Goal: Task Accomplishment & Management: Manage account settings

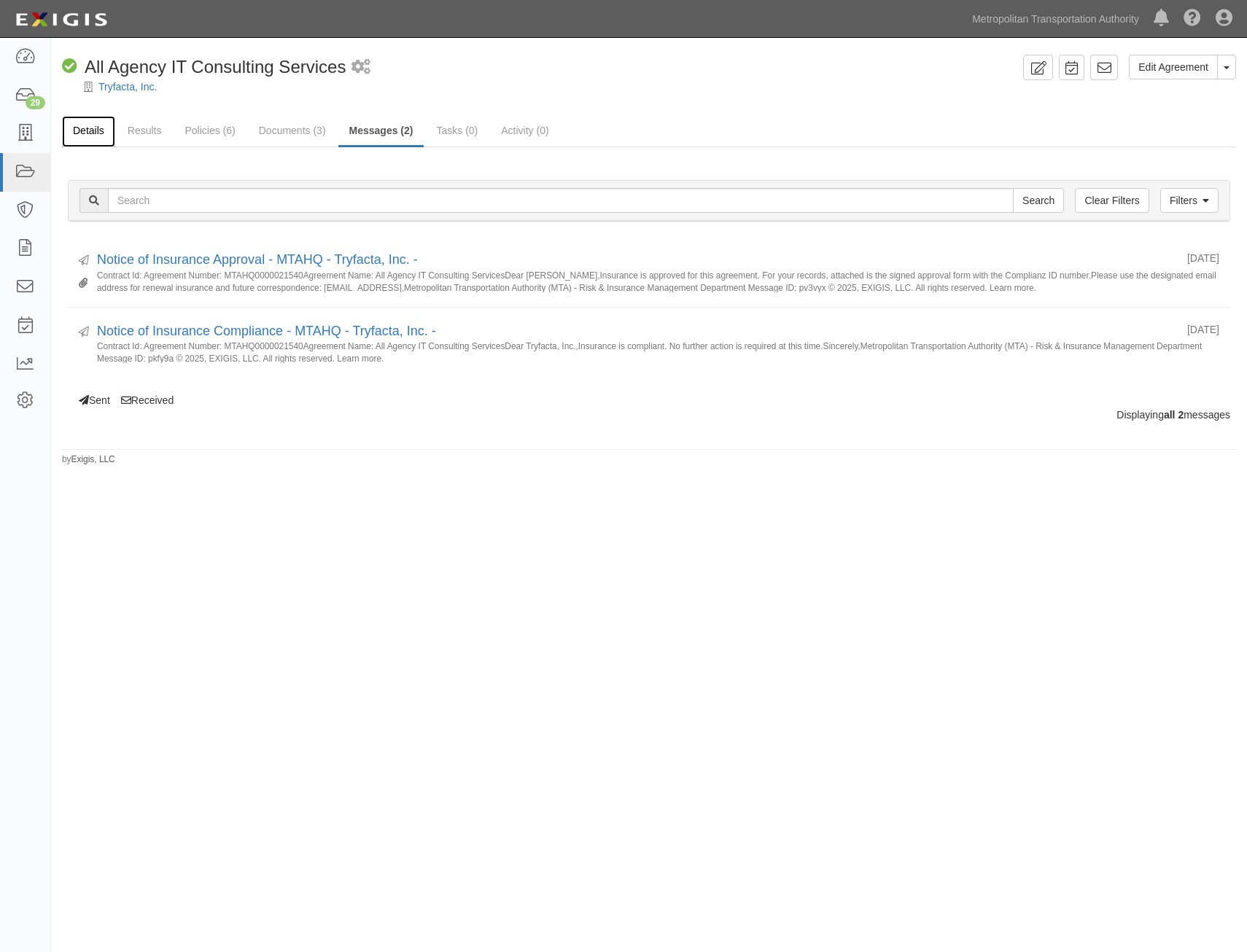
click at [103, 132] on link "Details" at bounding box center [89, 132] width 53 height 31
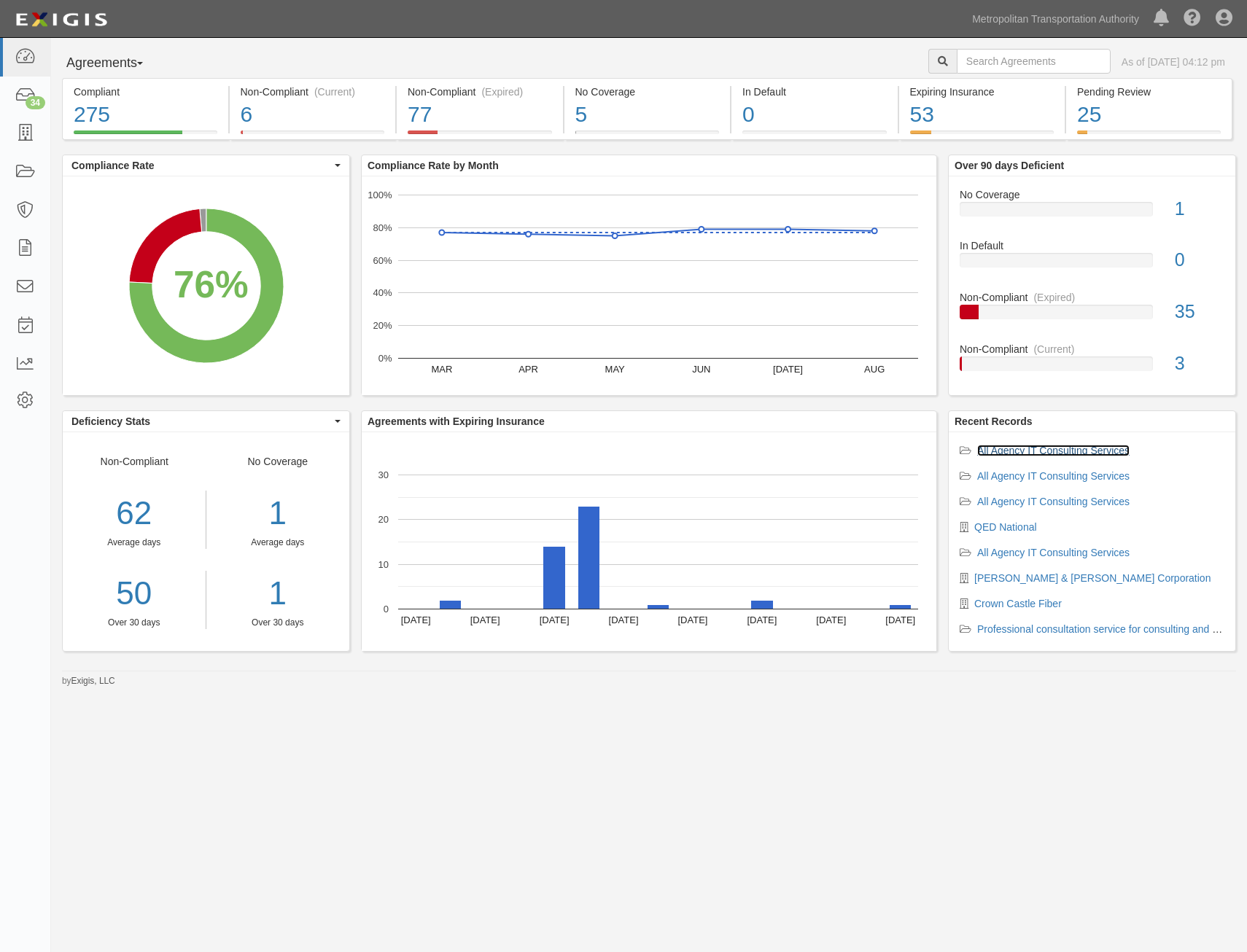
click at [1093, 448] on link "All Agency IT Consulting Services" at bounding box center [1053, 450] width 152 height 12
click at [1102, 477] on link "All Agency IT Consulting Services" at bounding box center [1053, 476] width 152 height 12
click at [1073, 498] on link "All Agency IT Consulting Services" at bounding box center [1053, 502] width 152 height 12
click at [1084, 550] on link "All Agency IT Consulting Services" at bounding box center [1053, 552] width 152 height 12
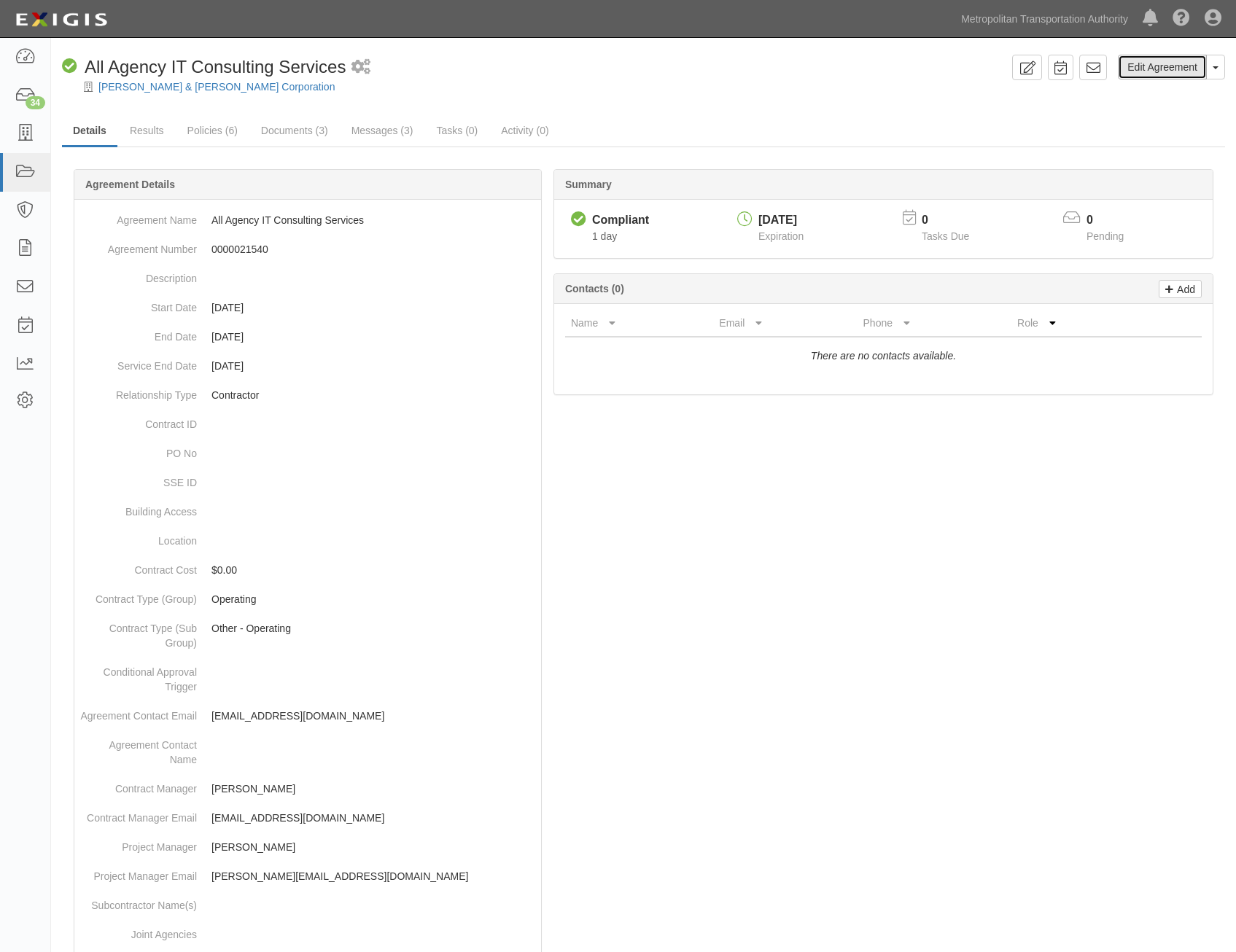
click at [1157, 66] on link "Edit Agreement" at bounding box center [1162, 67] width 89 height 25
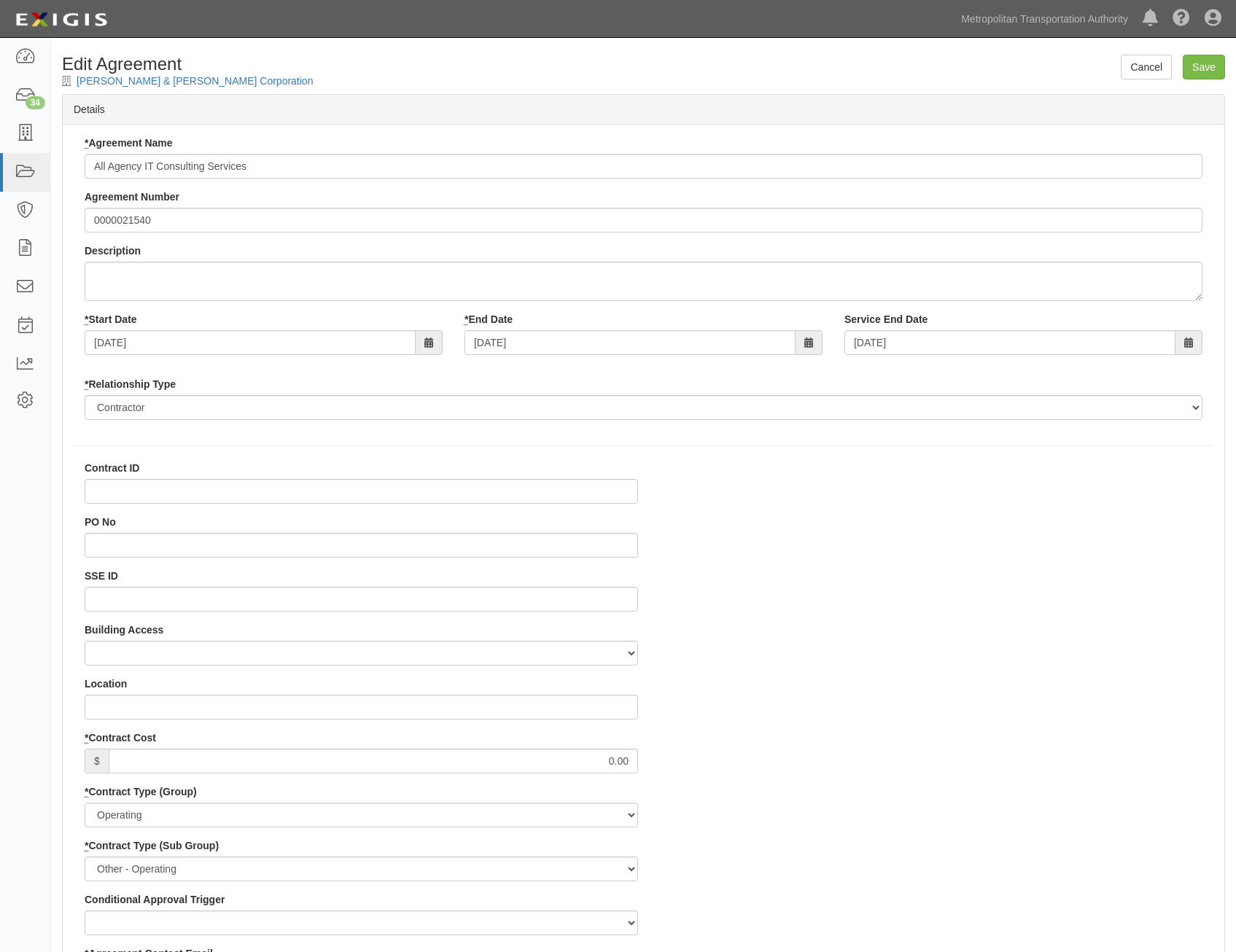
select select
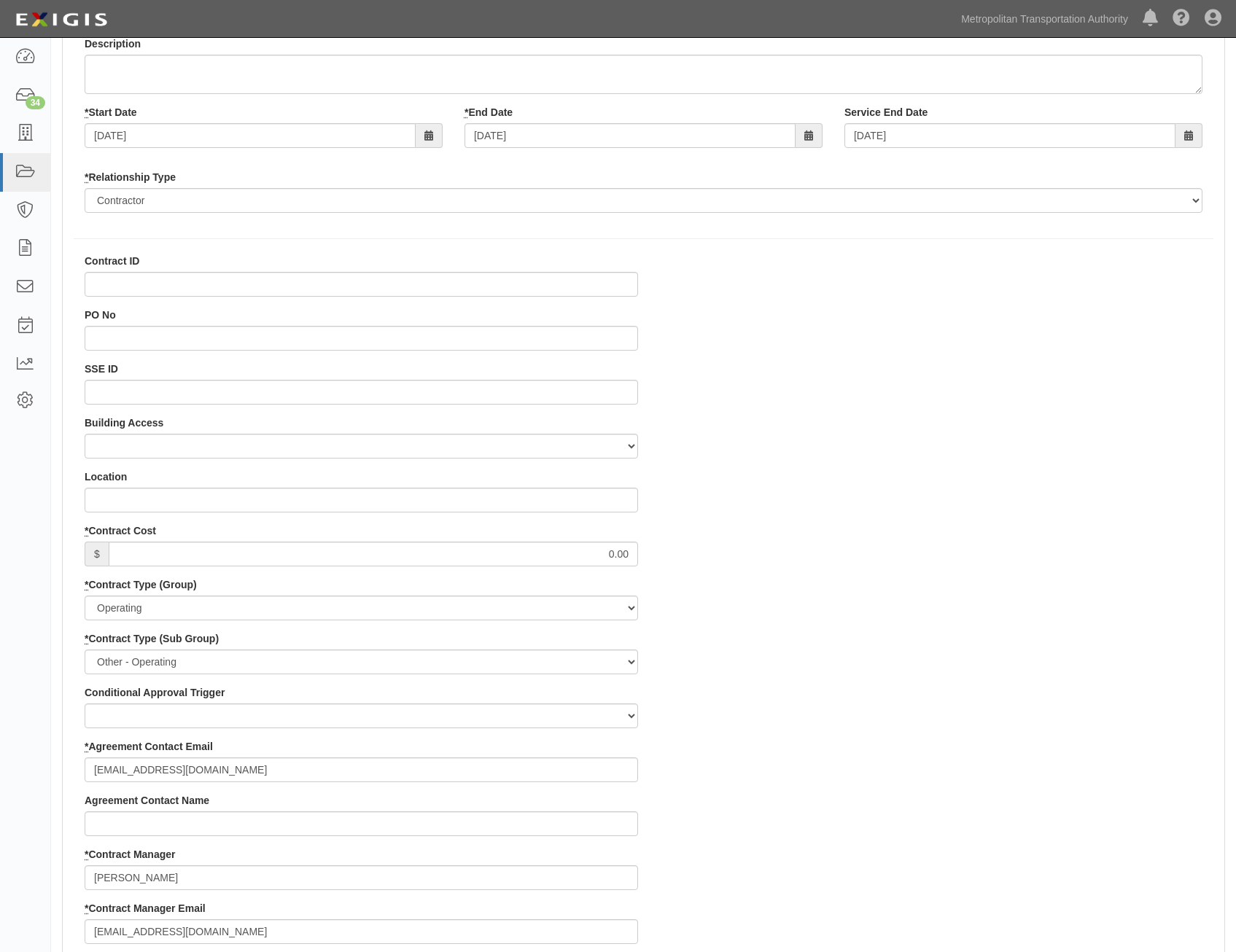
scroll to position [438, 0]
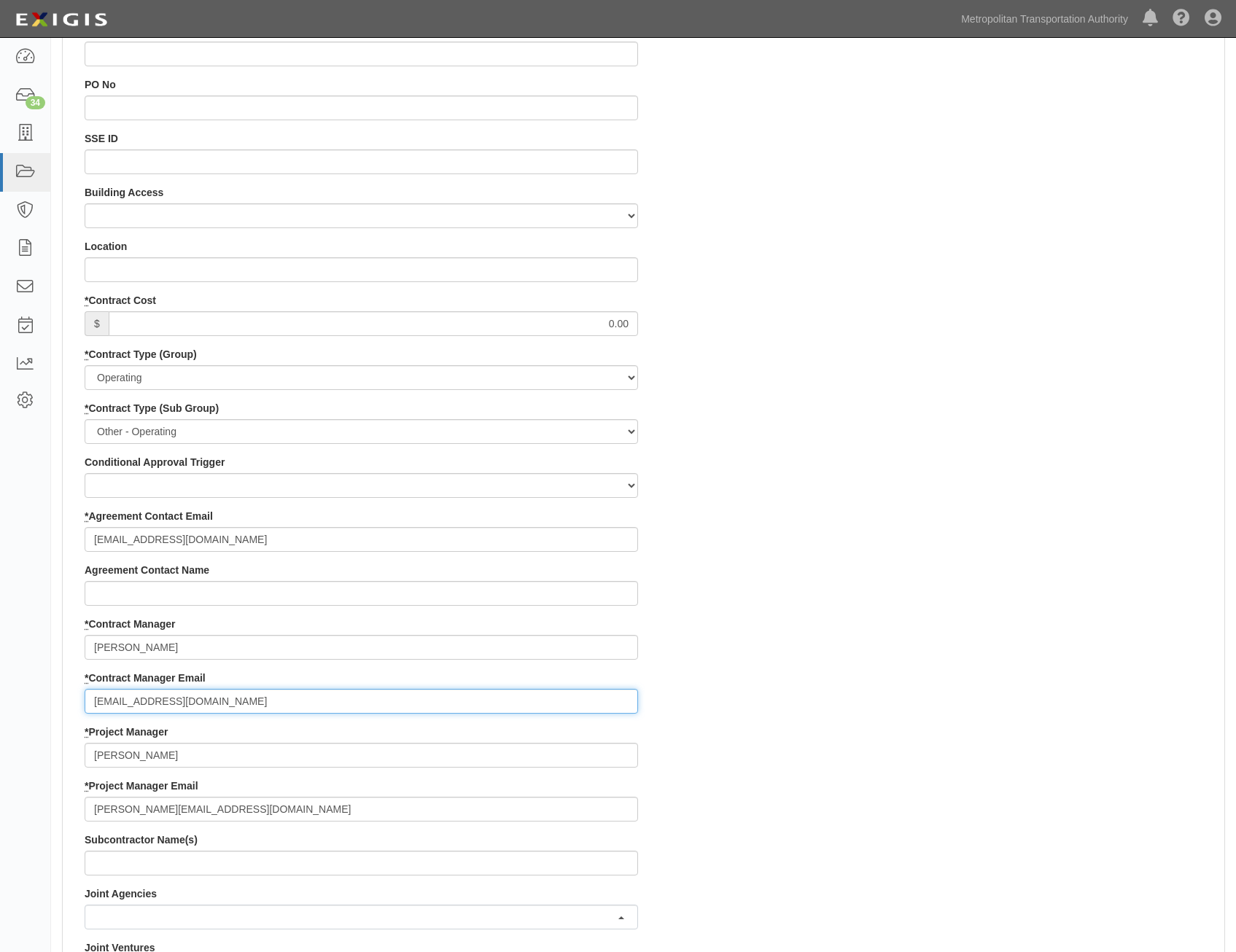
click at [195, 697] on input "[EMAIL_ADDRESS][DOMAIN_NAME]" at bounding box center [361, 701] width 553 height 25
paste input "[PERSON_NAME][EMAIL_ADDRESS][PERSON_NAME][DOMAIN_NAME]"
type input "[PERSON_NAME][EMAIL_ADDRESS][PERSON_NAME][DOMAIN_NAME]"
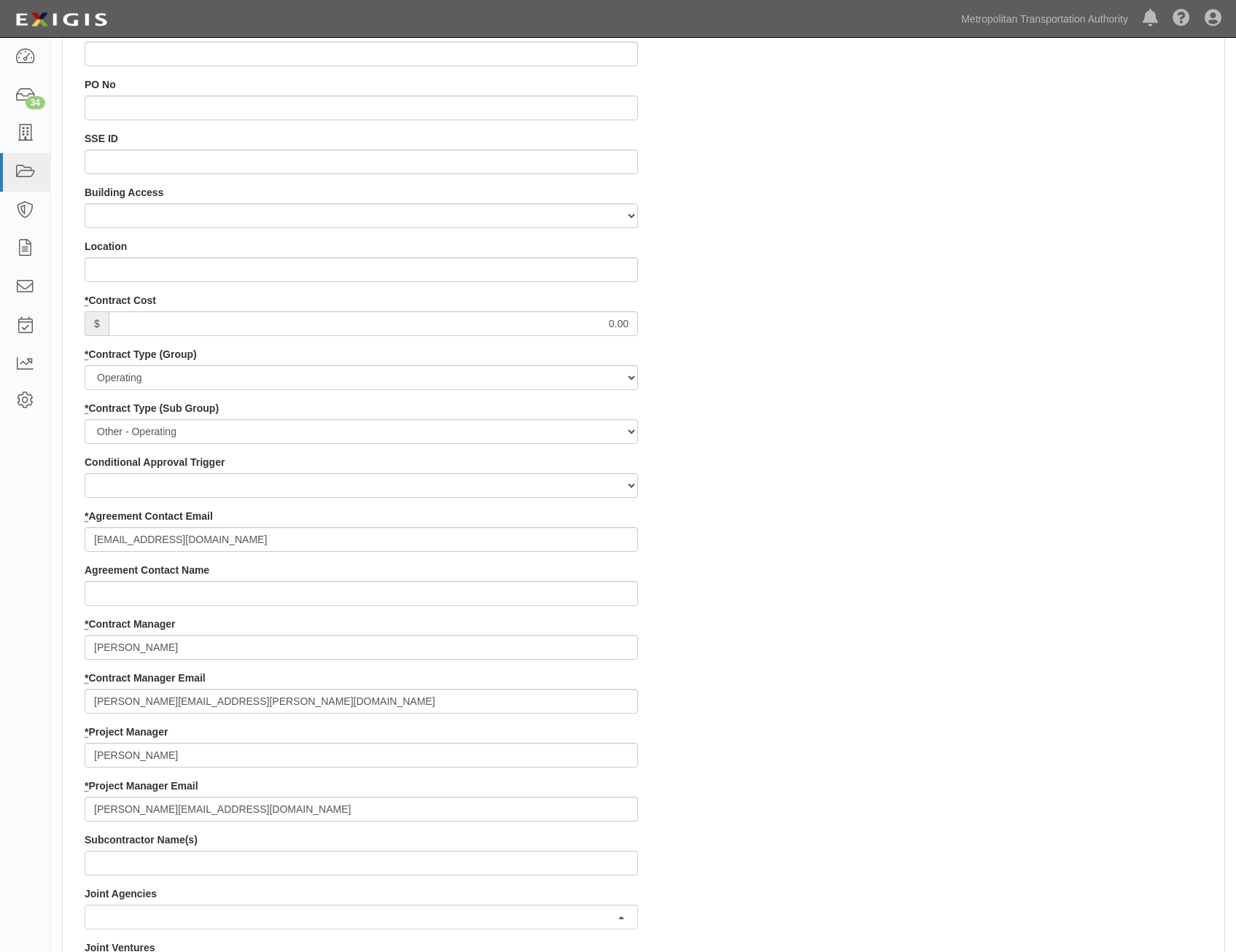
click at [1035, 553] on div "Contract ID PO No SSE ID Building Access 2 Broadway 341/345/347 BREP 333 Other …" at bounding box center [643, 751] width 1162 height 1456
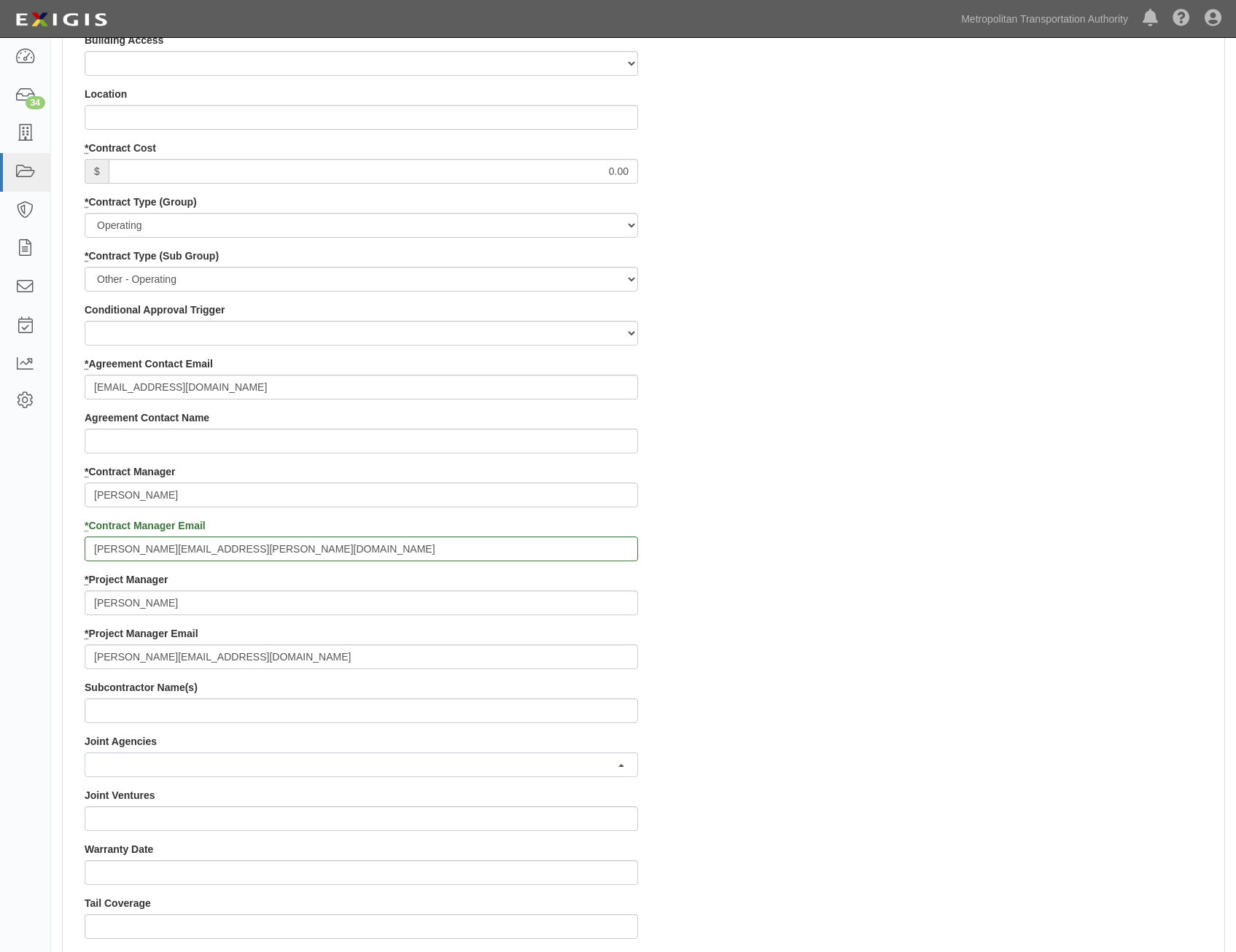
scroll to position [1241, 0]
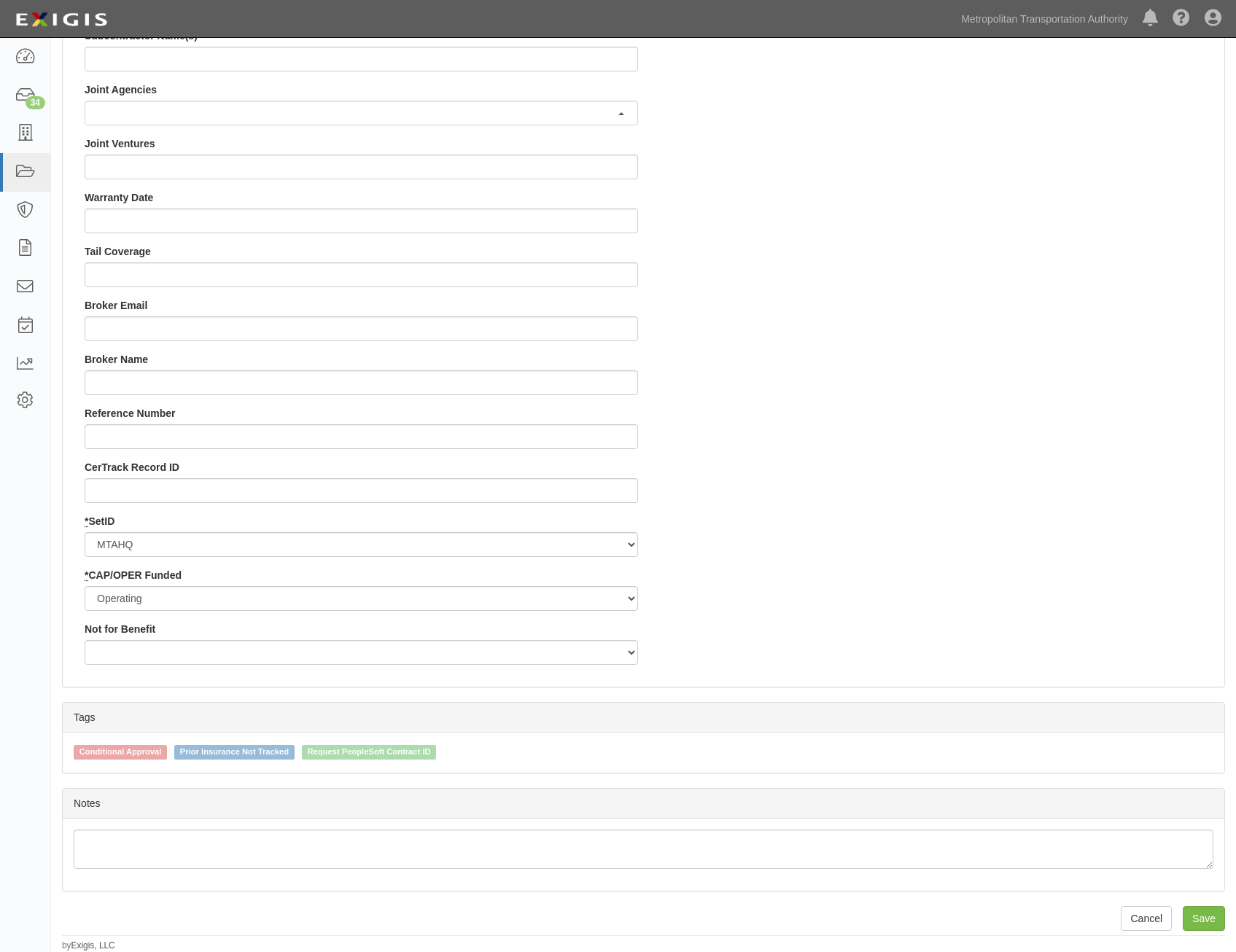
drag, startPoint x: 1074, startPoint y: 466, endPoint x: 1079, endPoint y: 754, distance: 288.0
click at [1202, 923] on input "Save" at bounding box center [1204, 918] width 42 height 25
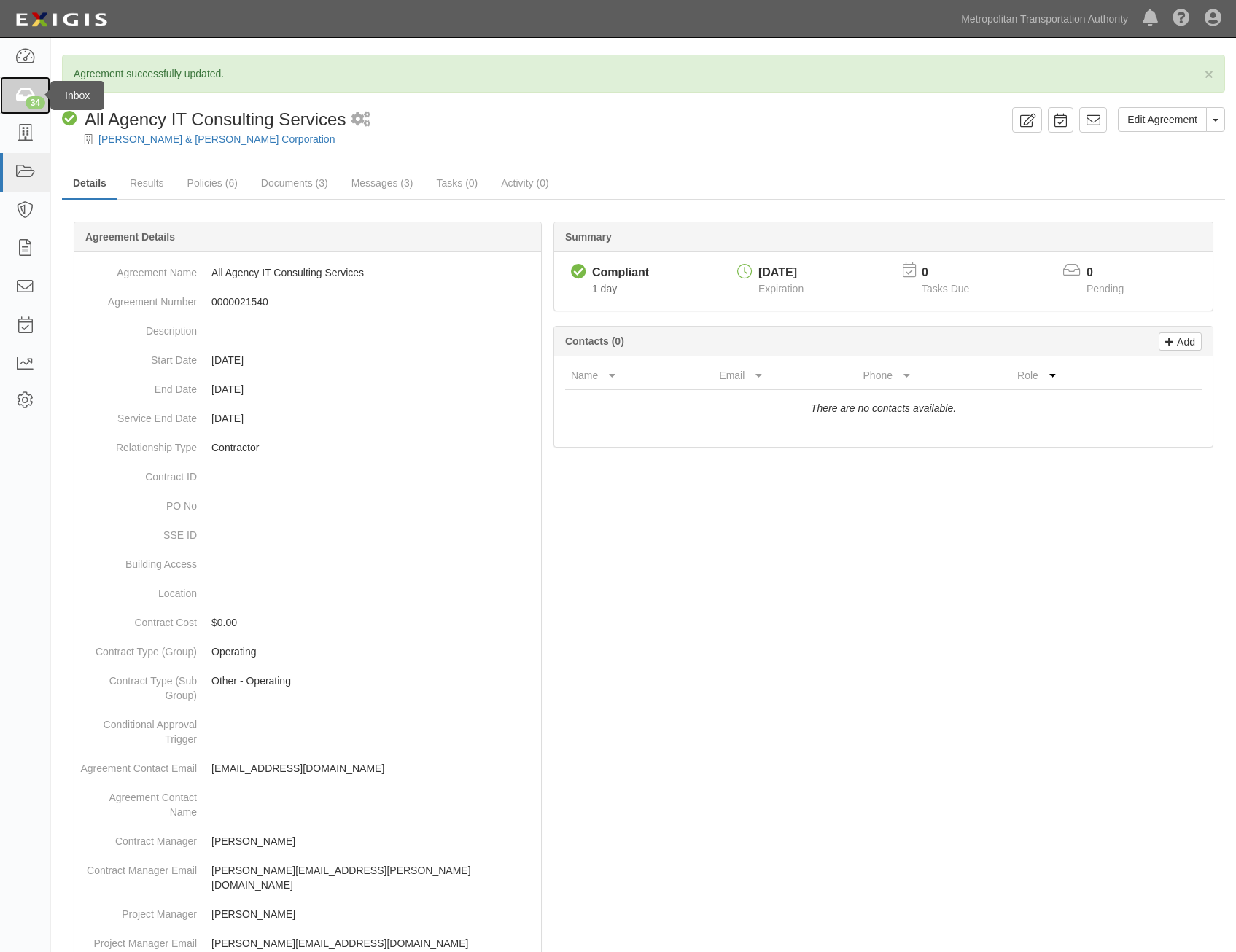
click at [26, 103] on div "34" at bounding box center [36, 103] width 20 height 13
